Goal: Task Accomplishment & Management: Use online tool/utility

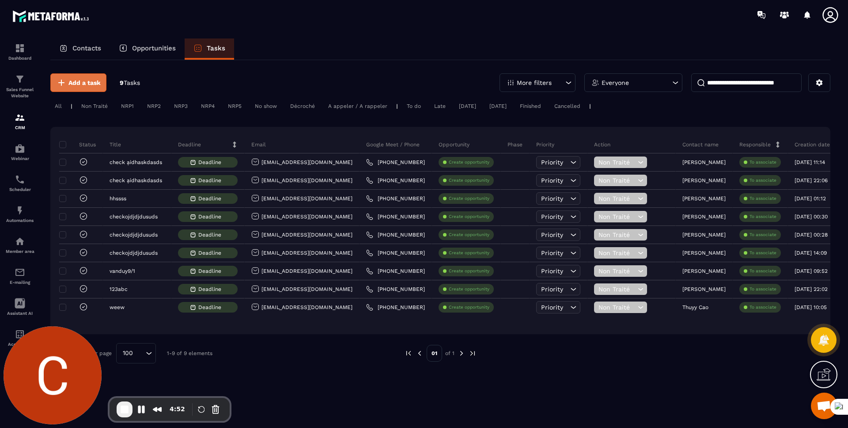
click at [80, 80] on span "Add a task" at bounding box center [84, 82] width 32 height 9
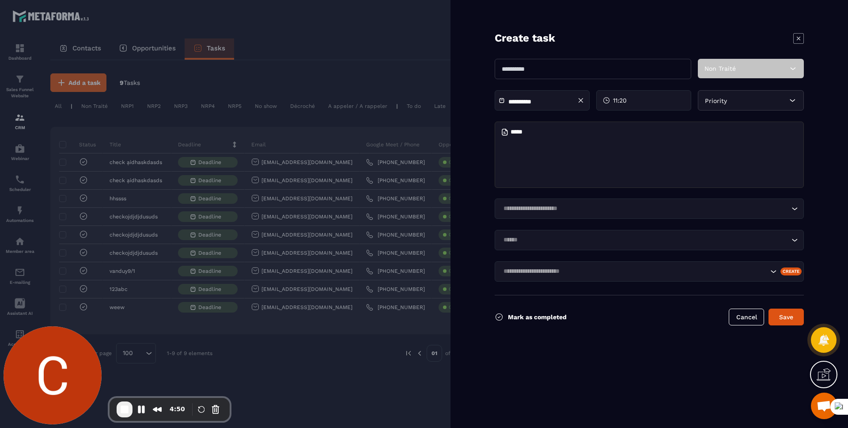
click at [594, 68] on input "text" at bounding box center [593, 69] width 197 height 20
type input "**********"
click at [577, 215] on div "Loading..." at bounding box center [649, 208] width 309 height 20
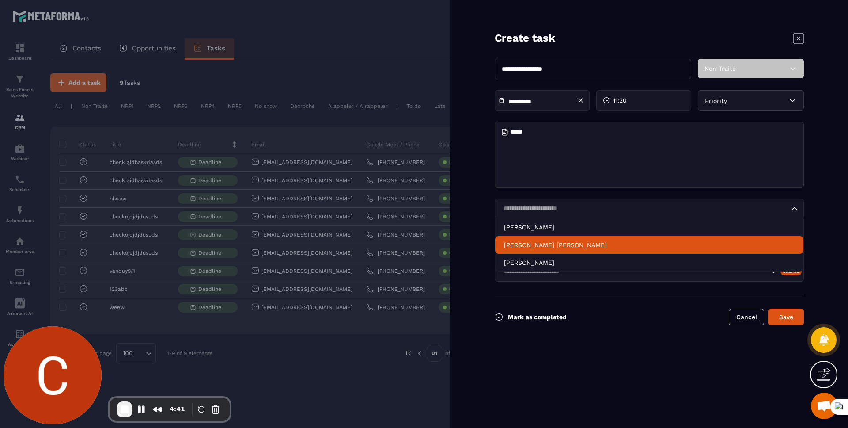
click at [535, 242] on p "[PERSON_NAME] [PERSON_NAME]" at bounding box center [649, 244] width 291 height 9
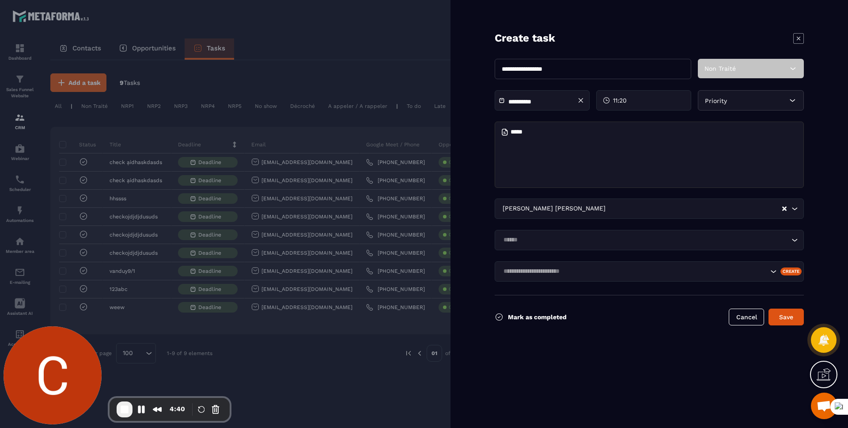
click at [538, 238] on input "Search for option" at bounding box center [645, 240] width 289 height 10
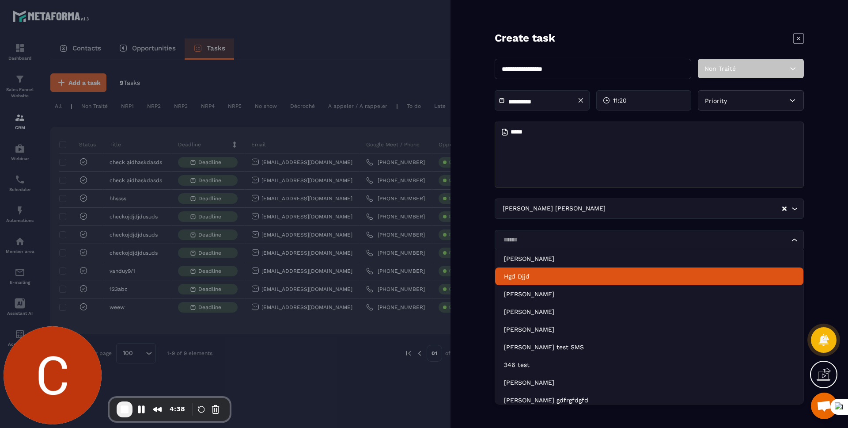
click at [513, 274] on p "Hgđ Djjđ" at bounding box center [649, 276] width 291 height 9
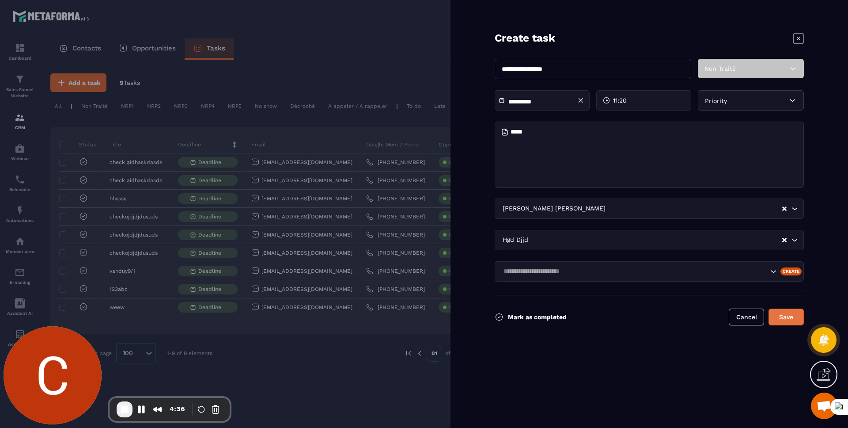
click at [794, 320] on button "Save" at bounding box center [786, 316] width 35 height 17
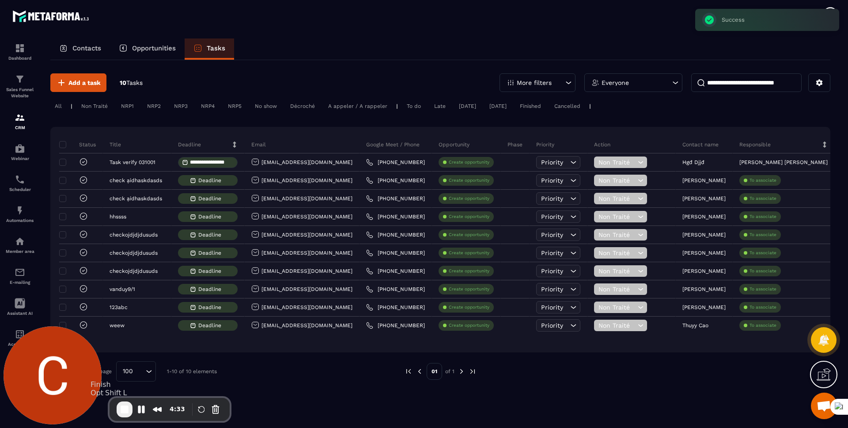
click at [127, 406] on span "End Recording" at bounding box center [124, 409] width 11 height 11
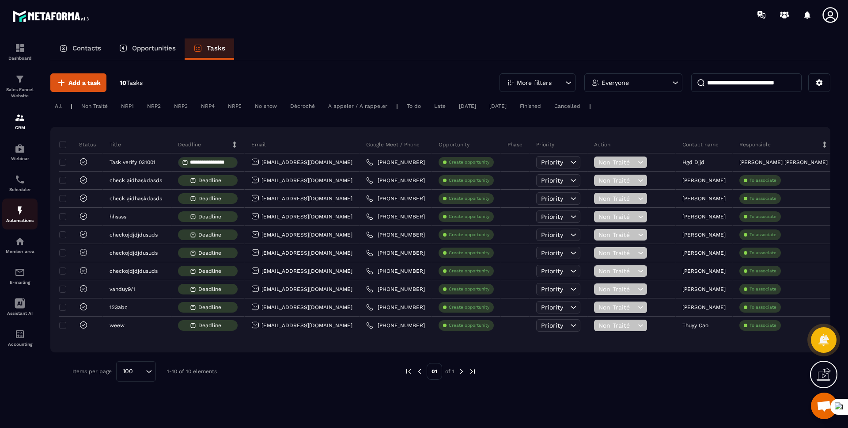
click at [21, 210] on img at bounding box center [20, 210] width 11 height 11
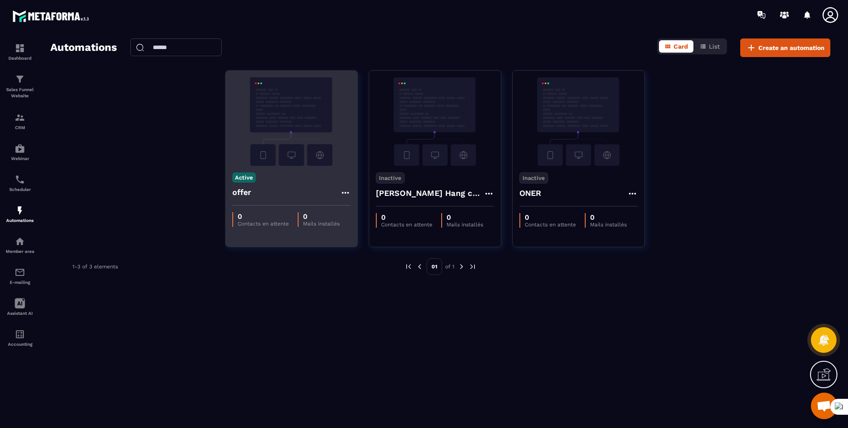
click at [278, 189] on div "offer" at bounding box center [291, 194] width 118 height 21
click at [306, 140] on img at bounding box center [291, 121] width 118 height 88
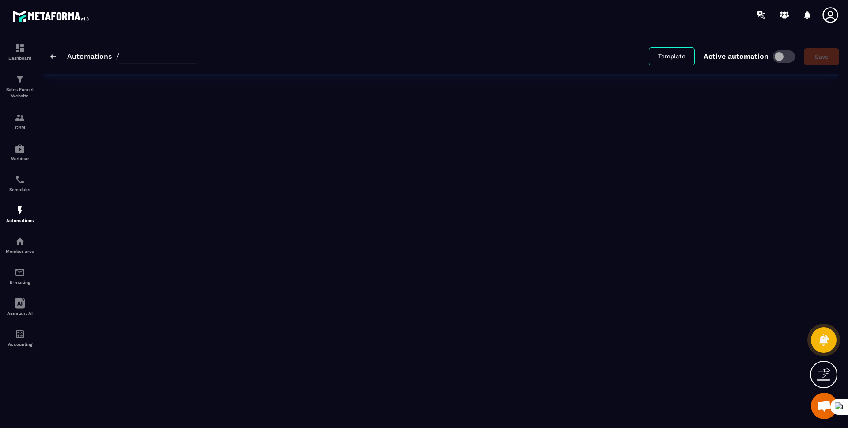
type input "*****"
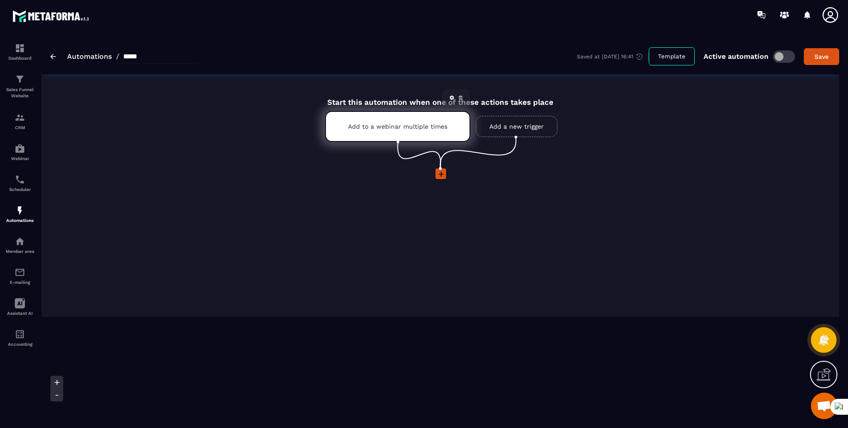
click at [435, 135] on div "Add to a webinar multiple times" at bounding box center [397, 126] width 145 height 31
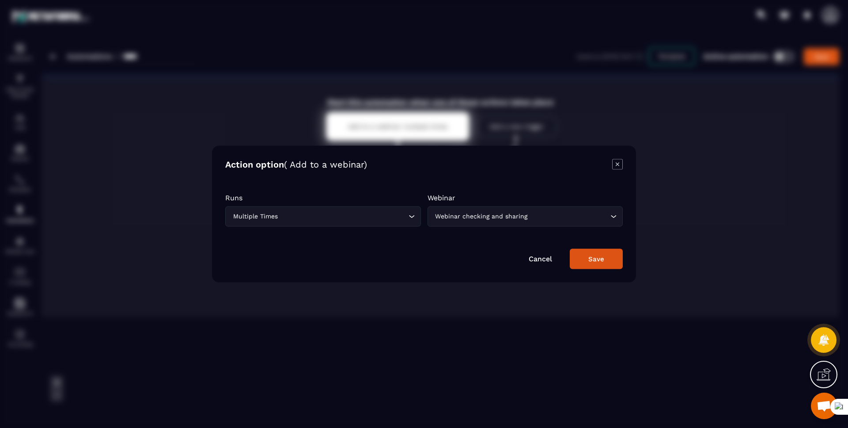
click at [618, 164] on icon "Modal window" at bounding box center [618, 164] width 4 height 4
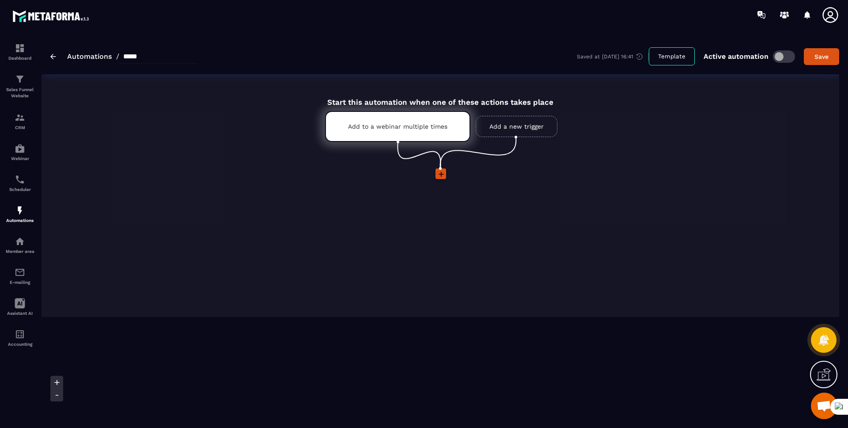
click at [510, 130] on link "Add a new trigger" at bounding box center [517, 126] width 82 height 21
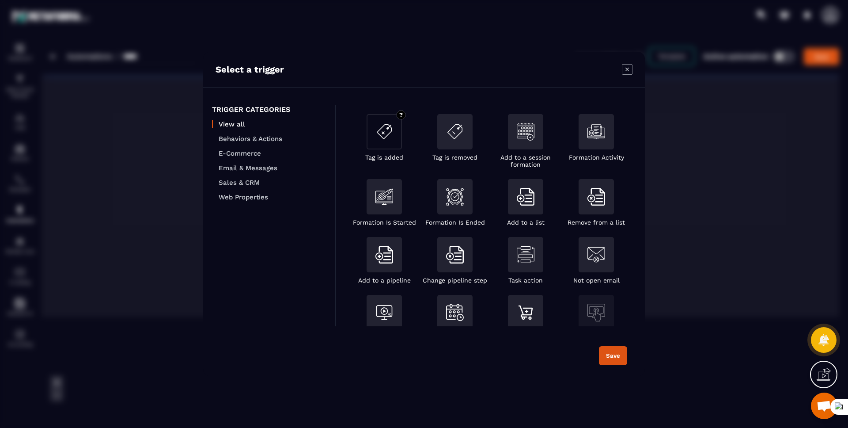
click at [379, 143] on div "Modal window" at bounding box center [384, 131] width 35 height 35
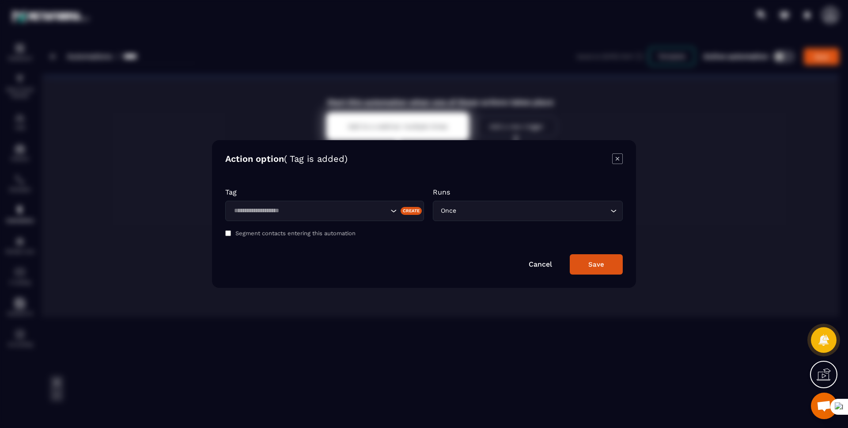
click at [348, 210] on input "Search for option" at bounding box center [309, 211] width 157 height 10
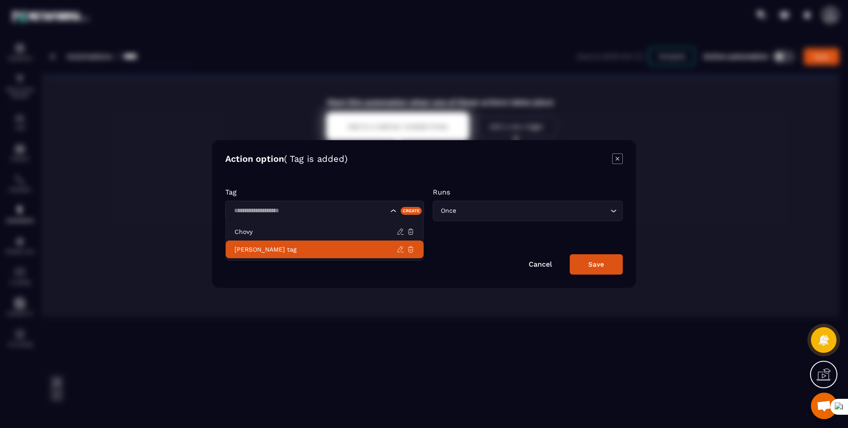
click at [250, 247] on p "[PERSON_NAME] tag" at bounding box center [316, 249] width 162 height 9
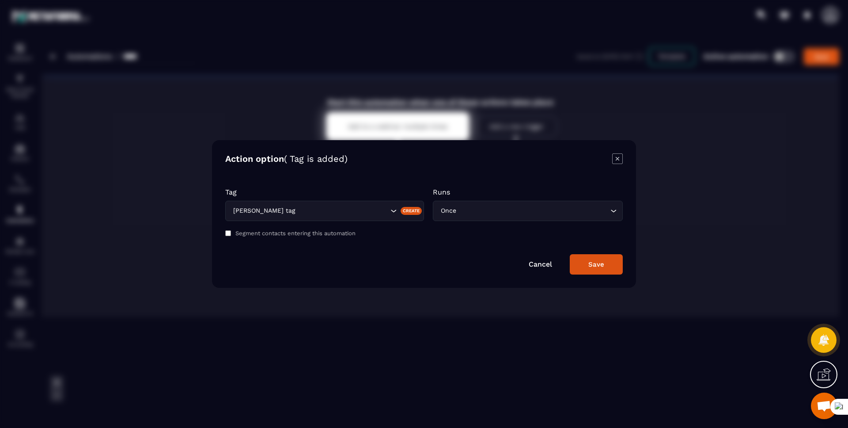
click at [581, 268] on button "Save" at bounding box center [596, 264] width 53 height 20
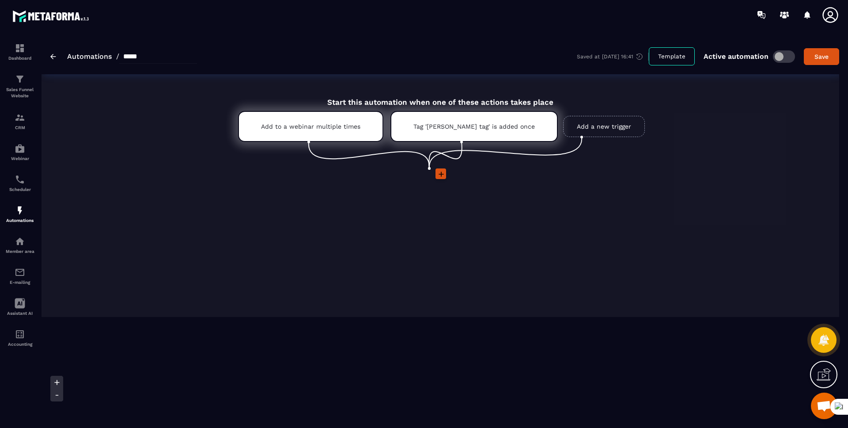
click at [439, 177] on icon at bounding box center [441, 174] width 9 height 9
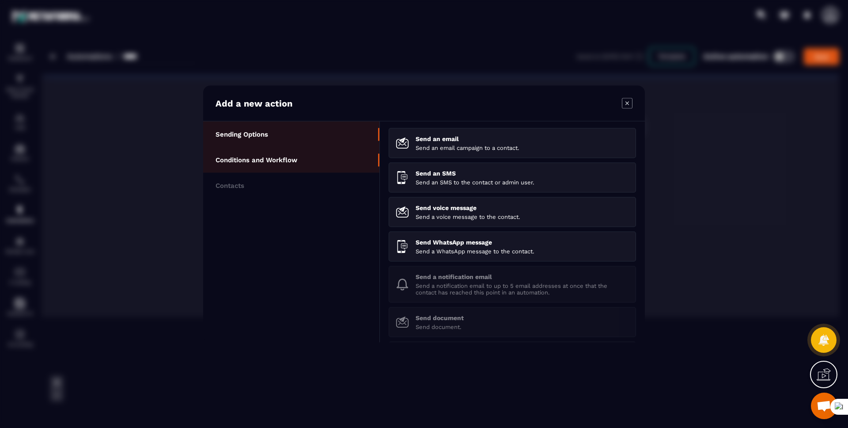
click at [303, 164] on li "Conditions and Workflow" at bounding box center [291, 160] width 176 height 26
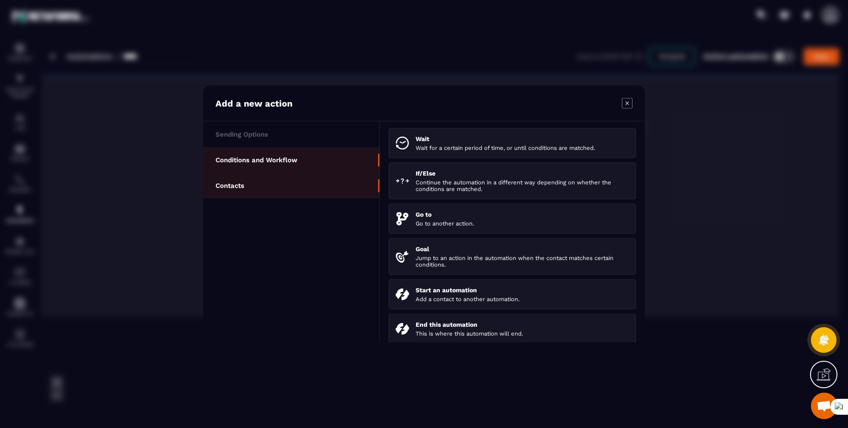
click at [304, 186] on li "Contacts" at bounding box center [291, 186] width 176 height 26
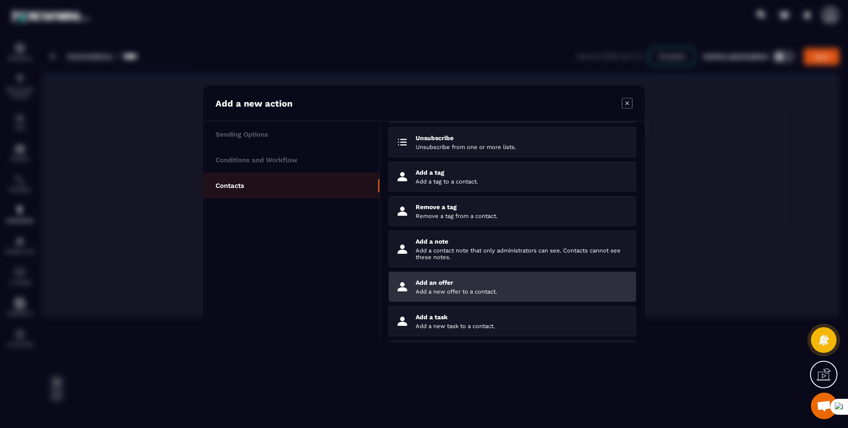
scroll to position [75, 0]
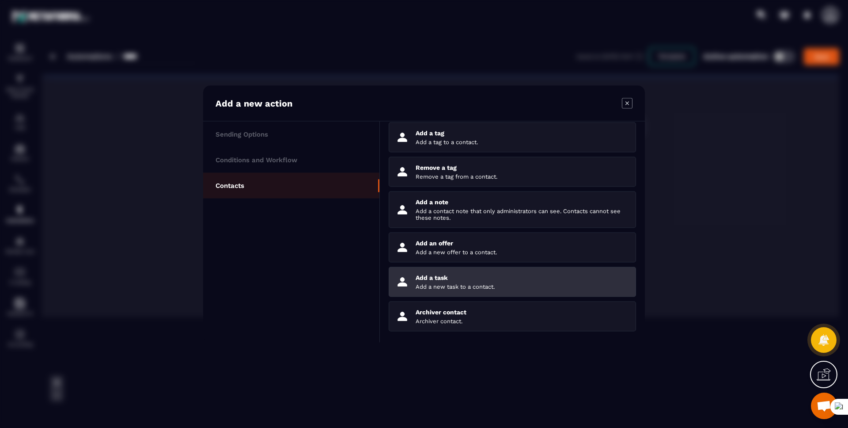
click at [446, 279] on p "Add a task" at bounding box center [522, 277] width 213 height 7
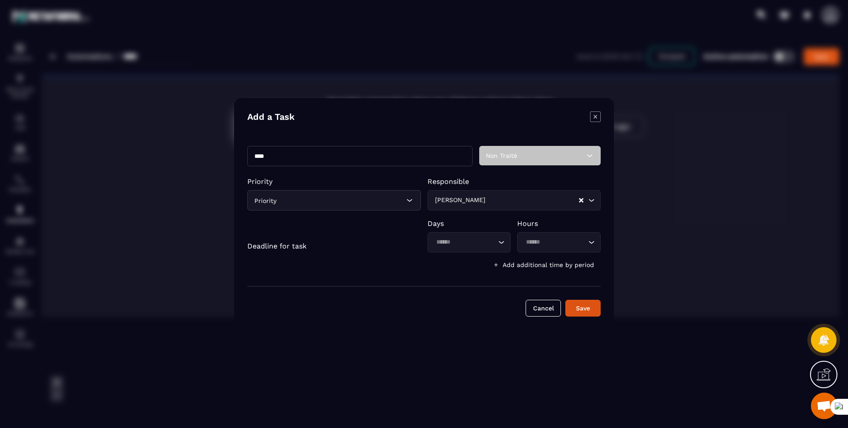
click at [307, 147] on input "****" at bounding box center [359, 156] width 225 height 20
type input "****"
click at [461, 242] on input "Search for option" at bounding box center [465, 242] width 63 height 10
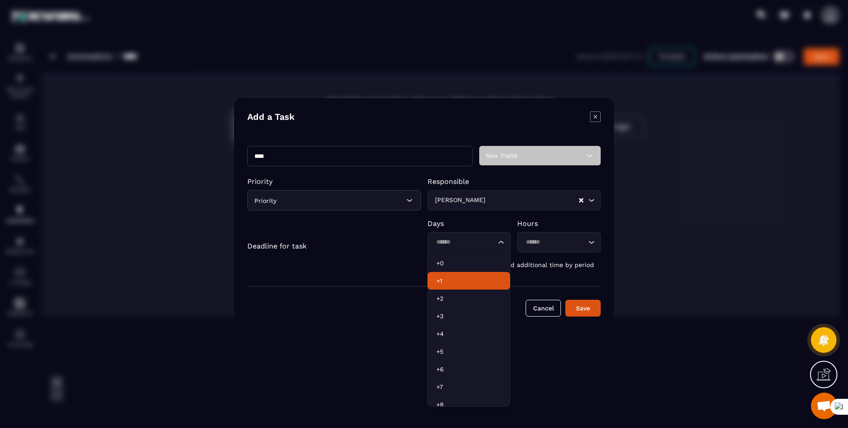
click at [450, 282] on p "+1" at bounding box center [469, 280] width 65 height 9
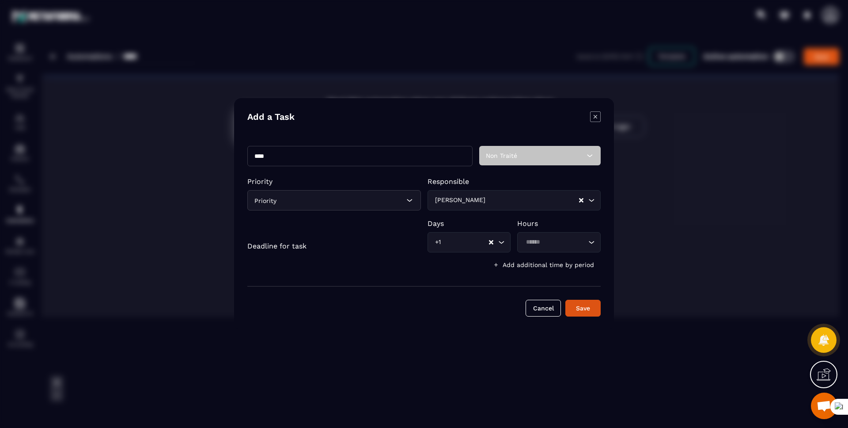
click at [488, 202] on input "Search for option" at bounding box center [533, 200] width 91 height 10
click at [584, 181] on p "Responsible" at bounding box center [515, 181] width 174 height 8
click at [582, 195] on div "[PERSON_NAME] Loading..." at bounding box center [515, 200] width 174 height 20
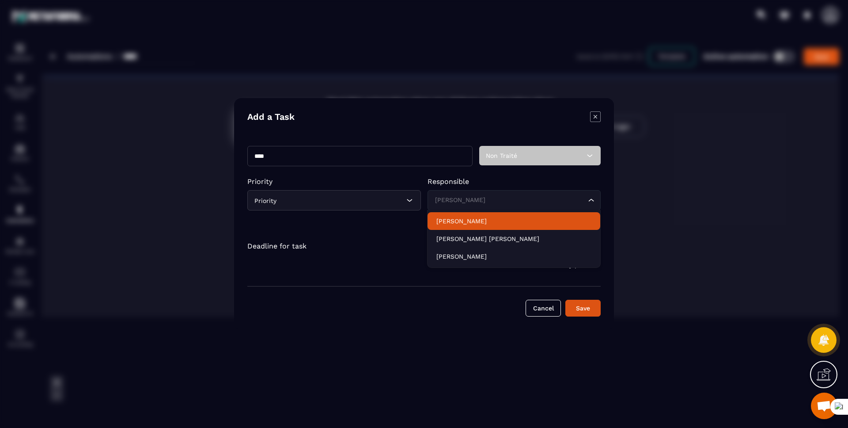
click at [565, 182] on p "Responsible" at bounding box center [515, 181] width 174 height 8
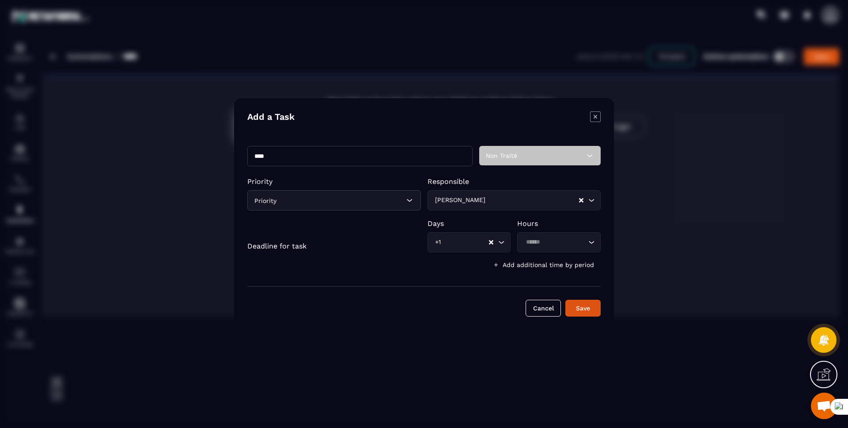
click at [581, 200] on icon "Clear Selected" at bounding box center [581, 200] width 4 height 4
click at [581, 310] on button "Save" at bounding box center [583, 308] width 35 height 17
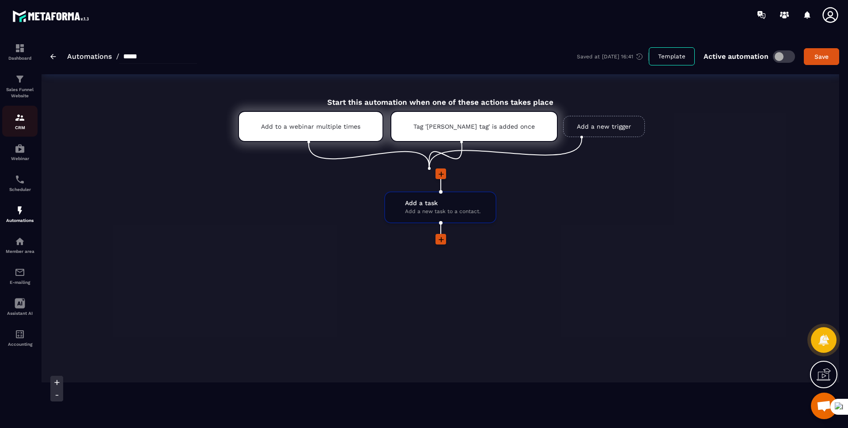
click at [19, 125] on p "CRM" at bounding box center [19, 127] width 35 height 5
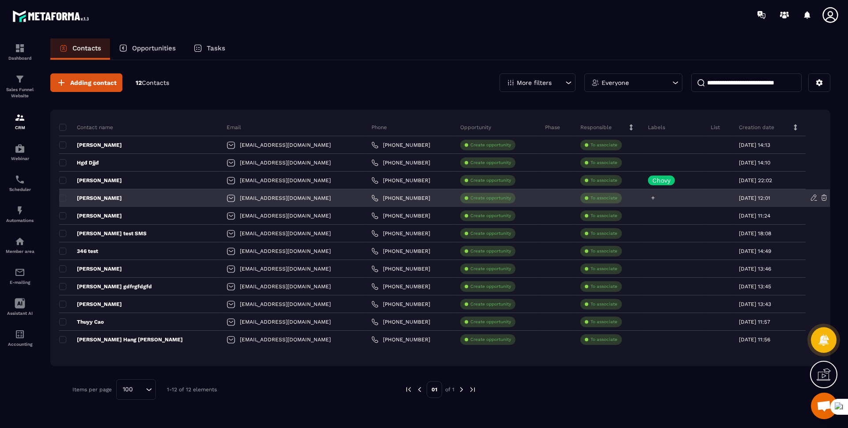
click at [650, 195] on icon at bounding box center [653, 198] width 6 height 6
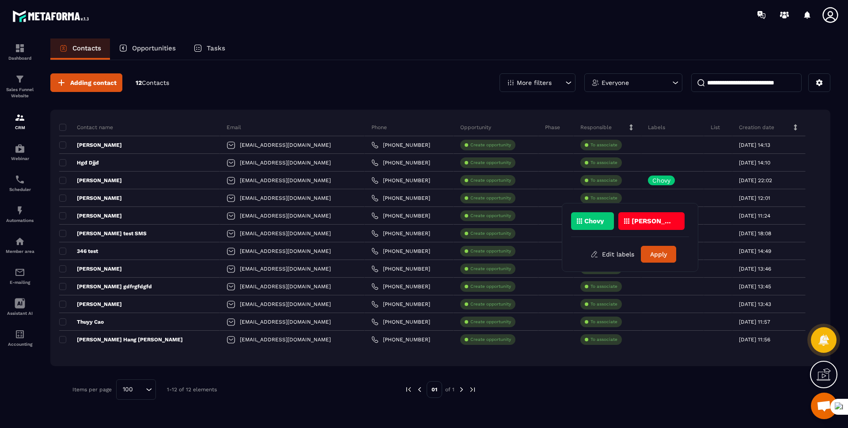
click at [632, 220] on p "[PERSON_NAME] tag" at bounding box center [653, 221] width 43 height 6
click at [654, 252] on button "Apply" at bounding box center [658, 254] width 35 height 17
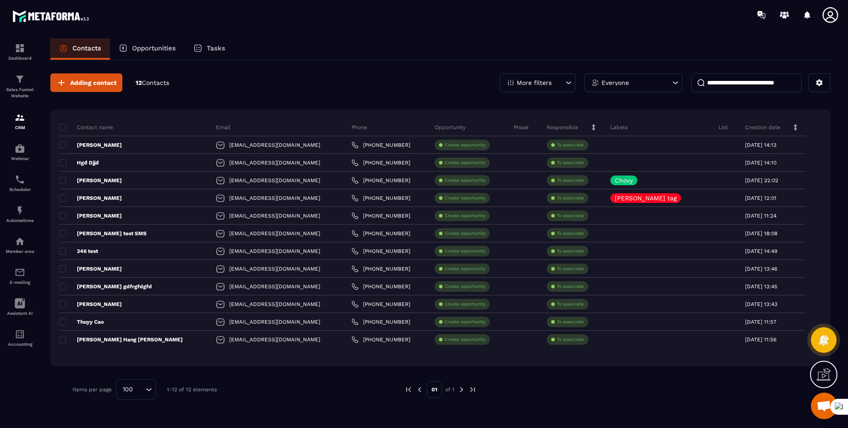
click at [193, 51] on div "Tasks" at bounding box center [209, 48] width 49 height 21
